Goal: Obtain resource: Download file/media

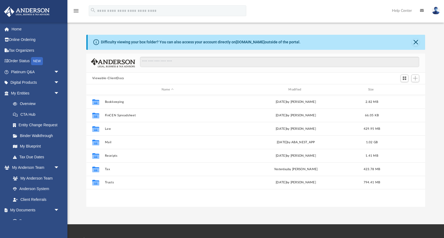
scroll to position [123, 339]
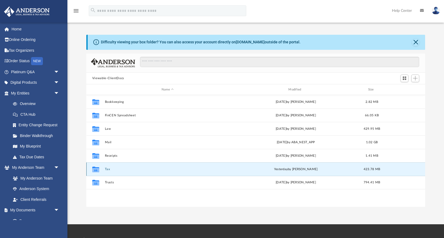
click at [106, 169] on button "Tax" at bounding box center [168, 170] width 126 height 4
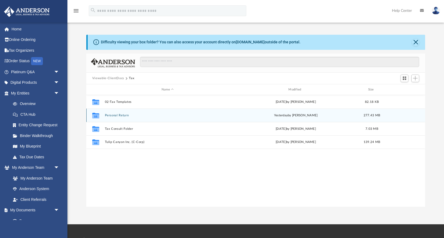
click at [117, 115] on button "Personal Return" at bounding box center [168, 116] width 126 height 4
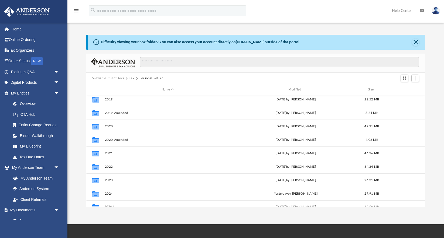
scroll to position [23, 0]
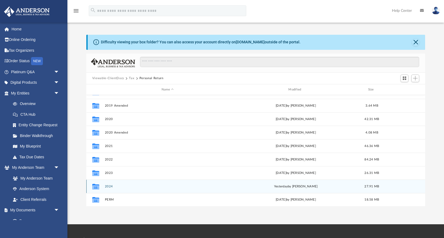
click at [113, 187] on button "2024" at bounding box center [168, 187] width 126 height 4
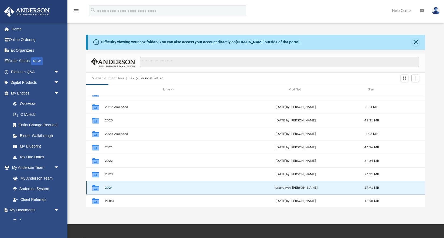
scroll to position [0, 0]
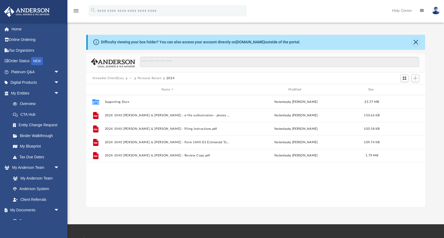
click at [113, 187] on div "Collaborated Folder Supporting Docs [DATE] by [PERSON_NAME] 25.77 MB File 2024 …" at bounding box center [255, 151] width 339 height 112
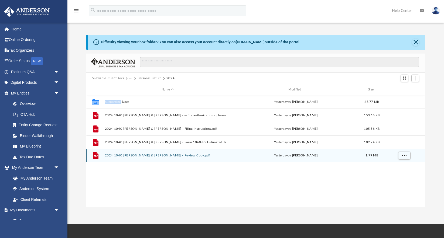
click at [164, 156] on button "2024 1040 [PERSON_NAME] & [PERSON_NAME] - Review Copy.pdf" at bounding box center [168, 156] width 126 height 4
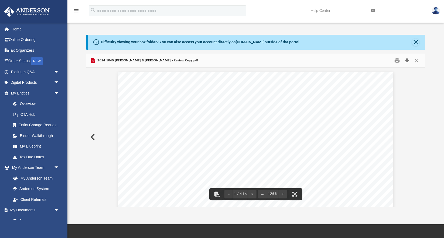
click at [408, 62] on button "Download" at bounding box center [407, 60] width 10 height 8
